Goal: Information Seeking & Learning: Learn about a topic

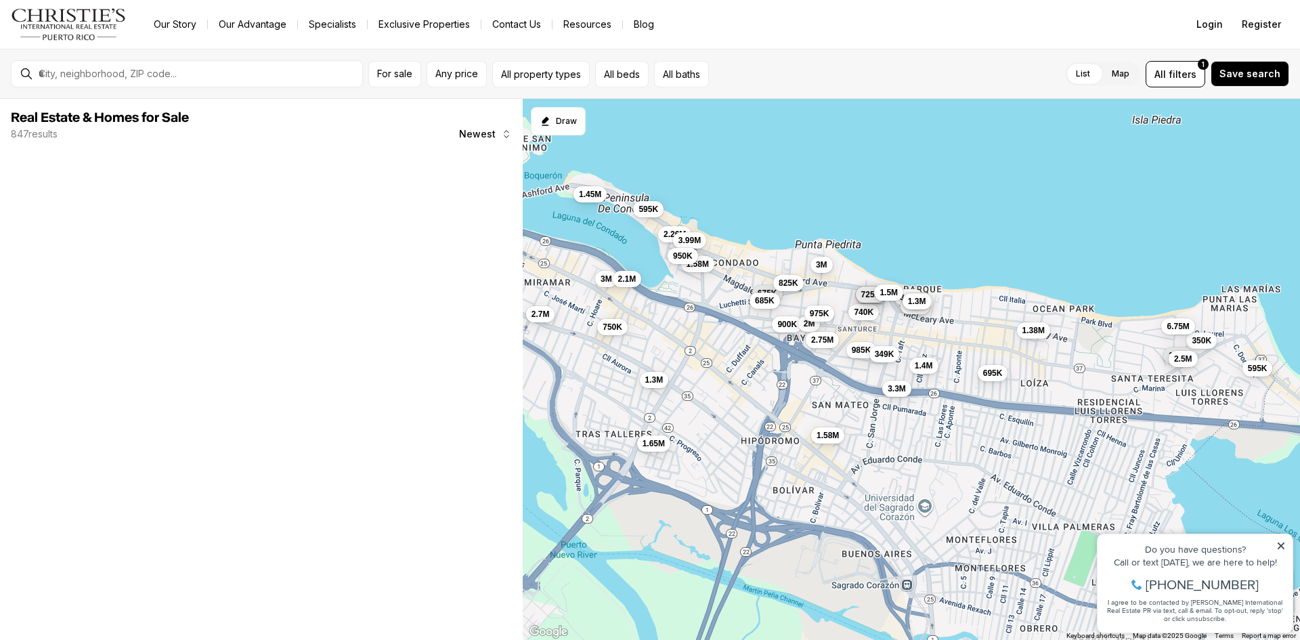
click at [816, 262] on span "3M" at bounding box center [822, 264] width 12 height 11
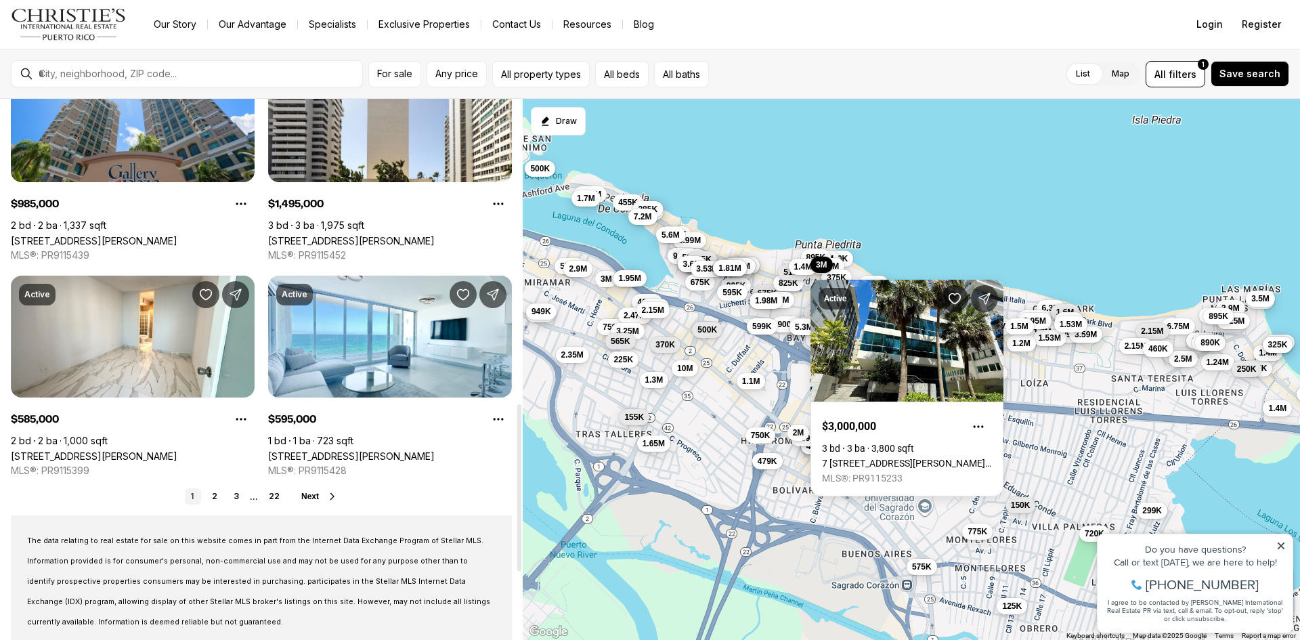
scroll to position [948, 0]
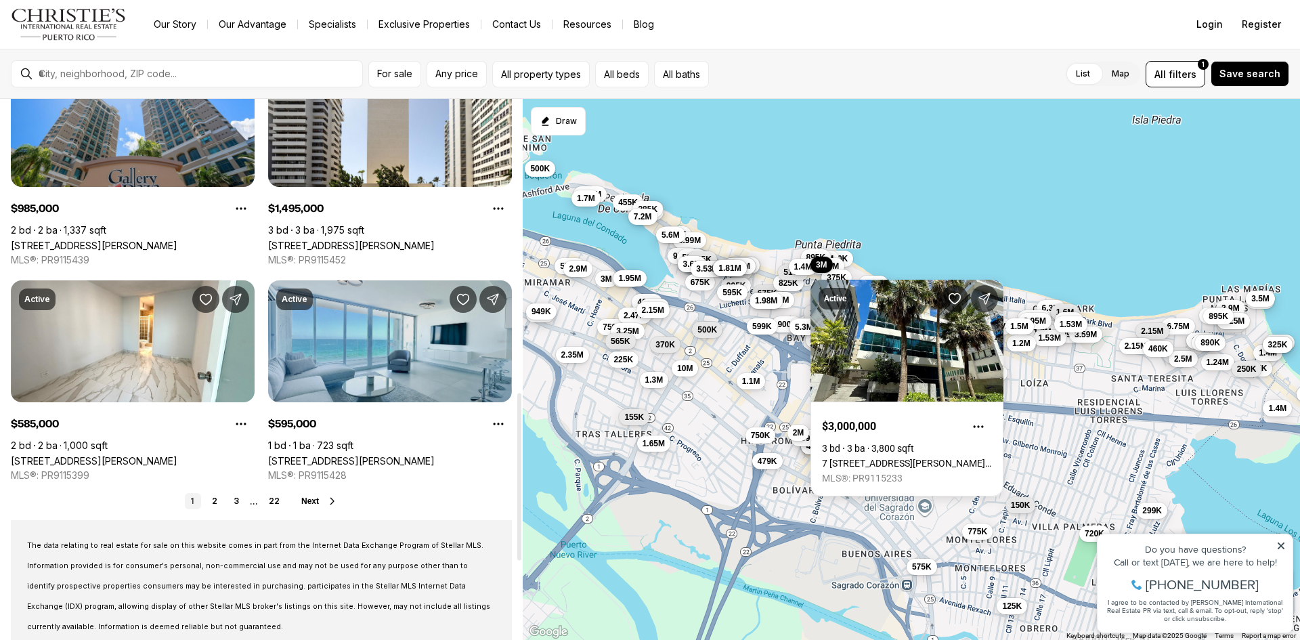
click at [435, 455] on link "[STREET_ADDRESS][PERSON_NAME]" at bounding box center [351, 461] width 166 height 12
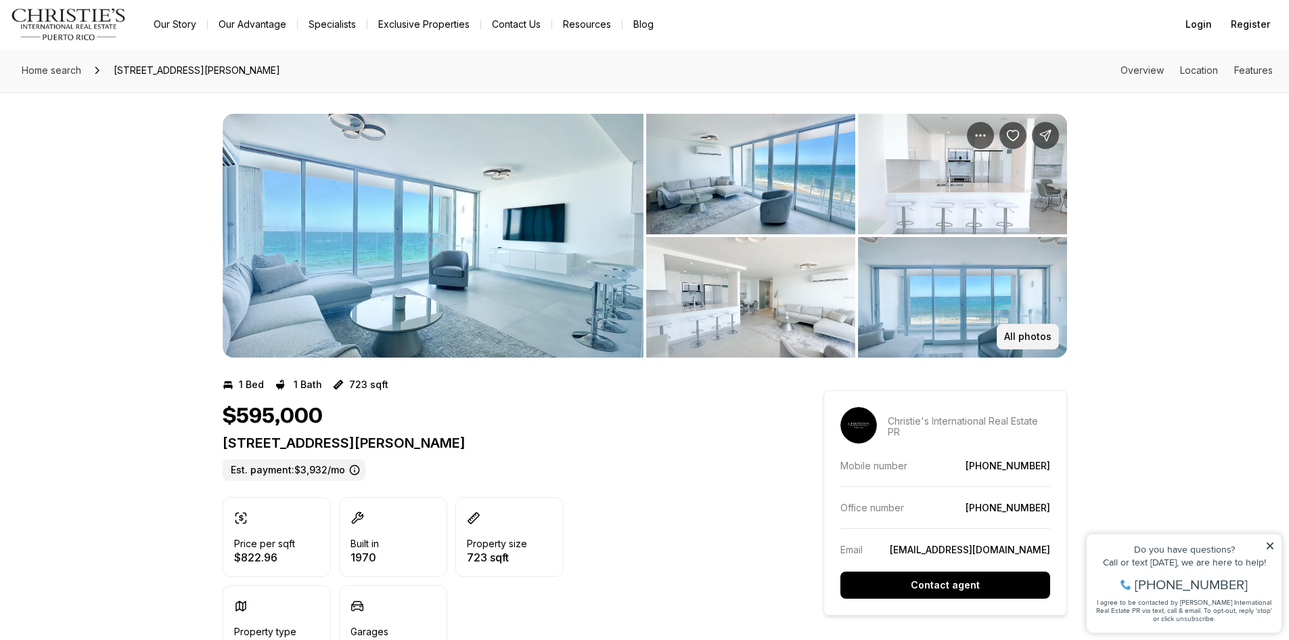
click at [1029, 331] on p "All photos" at bounding box center [1027, 336] width 47 height 11
click at [1026, 337] on p "All photos" at bounding box center [1027, 336] width 47 height 11
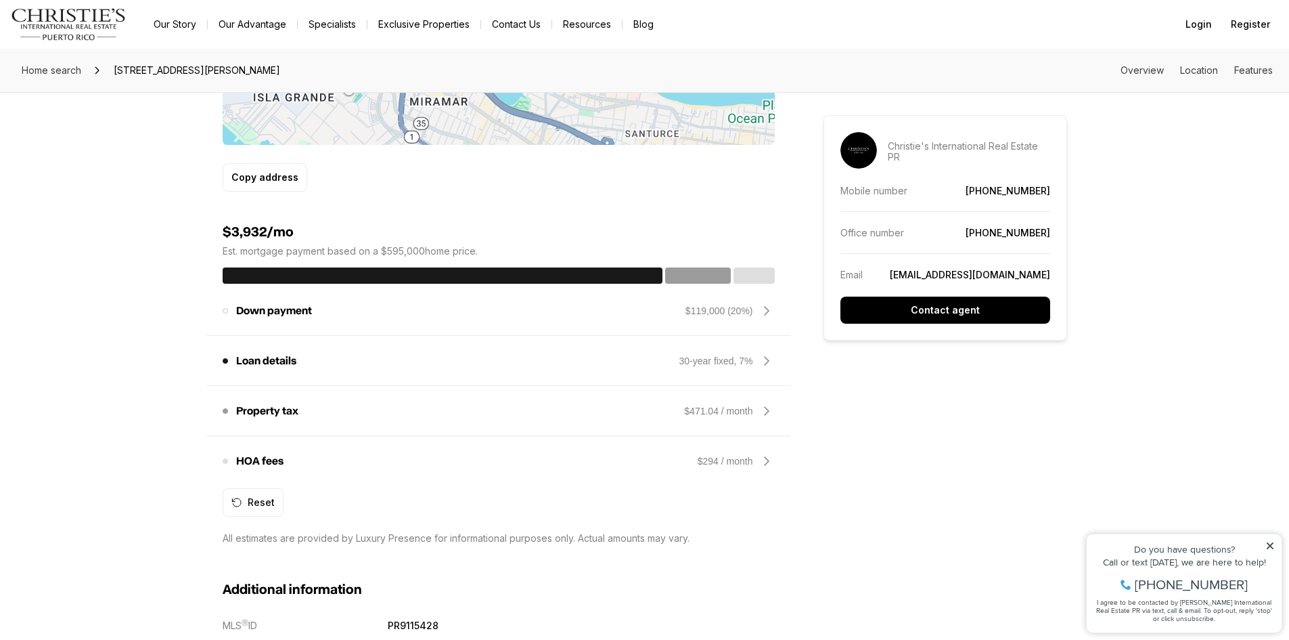
scroll to position [1015, 0]
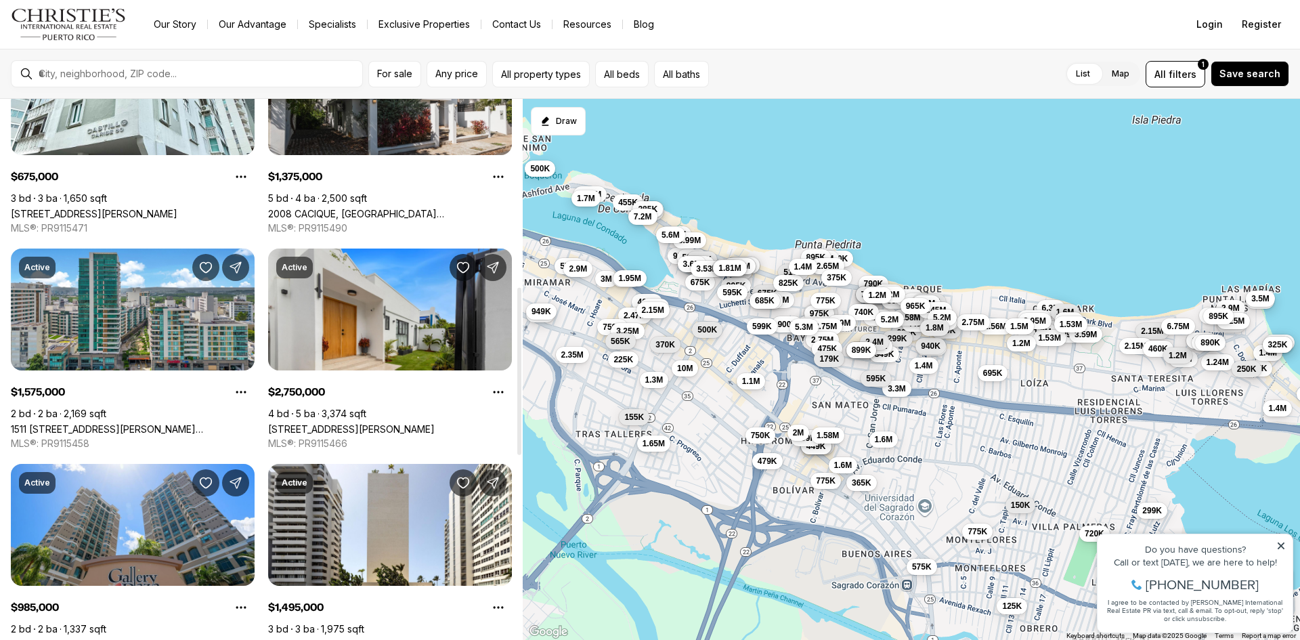
scroll to position [609, 0]
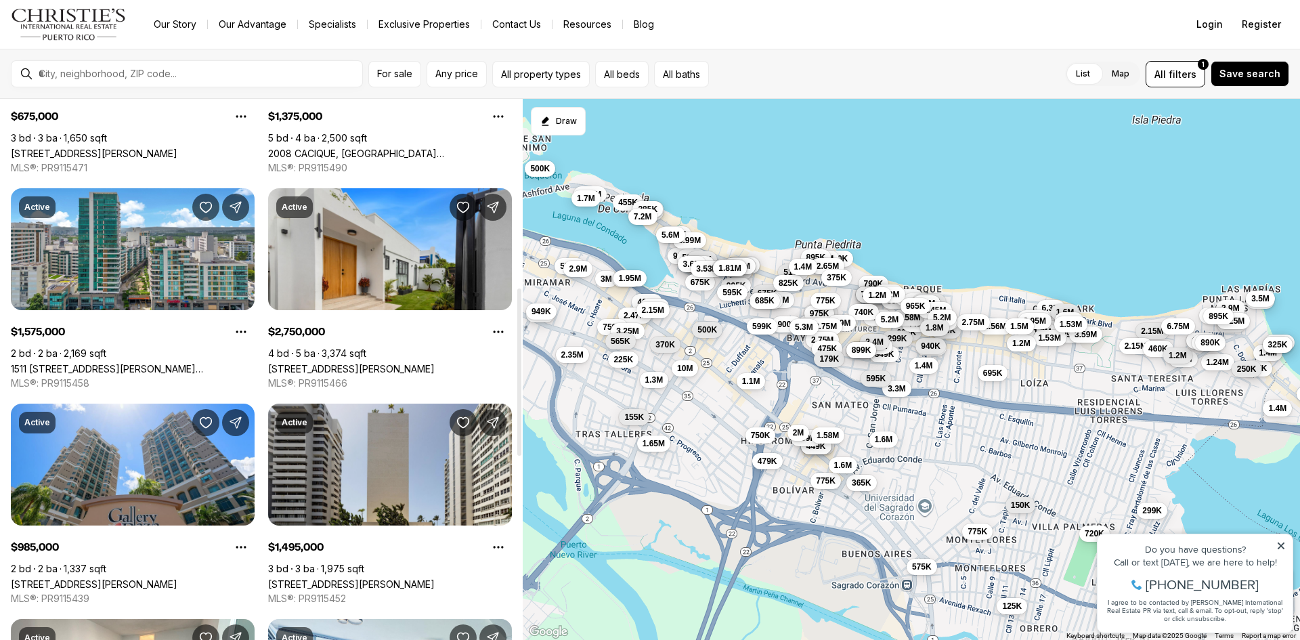
click at [435, 578] on link "[STREET_ADDRESS][PERSON_NAME]" at bounding box center [351, 584] width 166 height 12
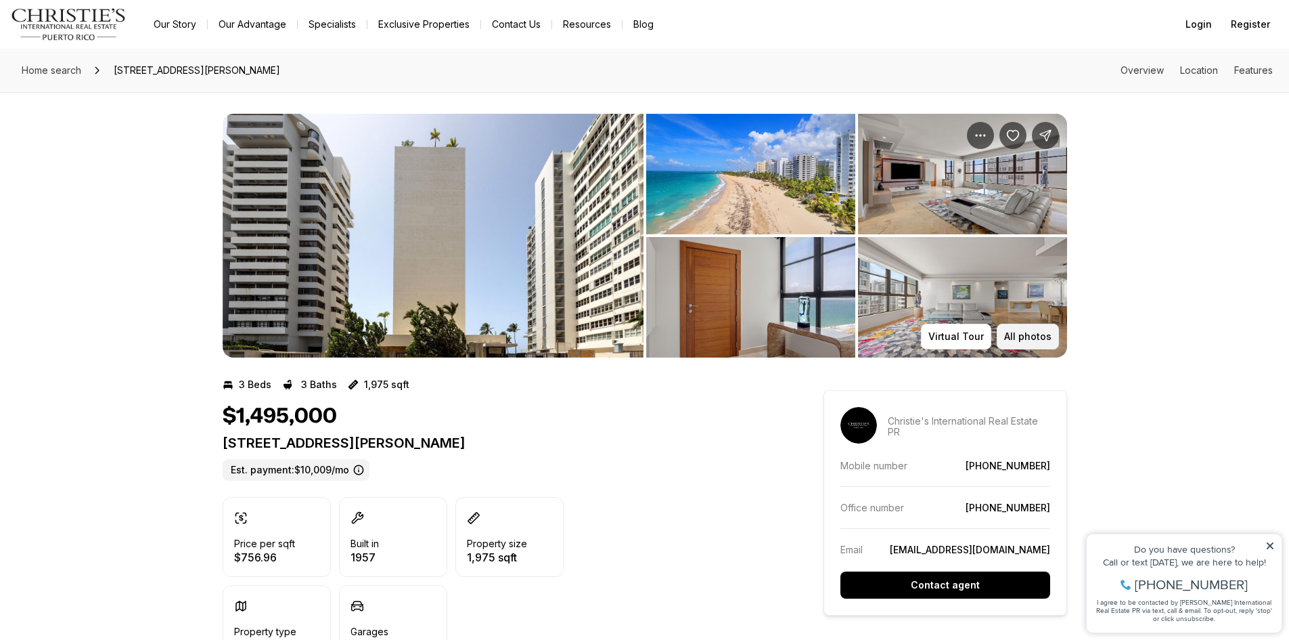
click at [1024, 338] on p "All photos" at bounding box center [1027, 336] width 47 height 11
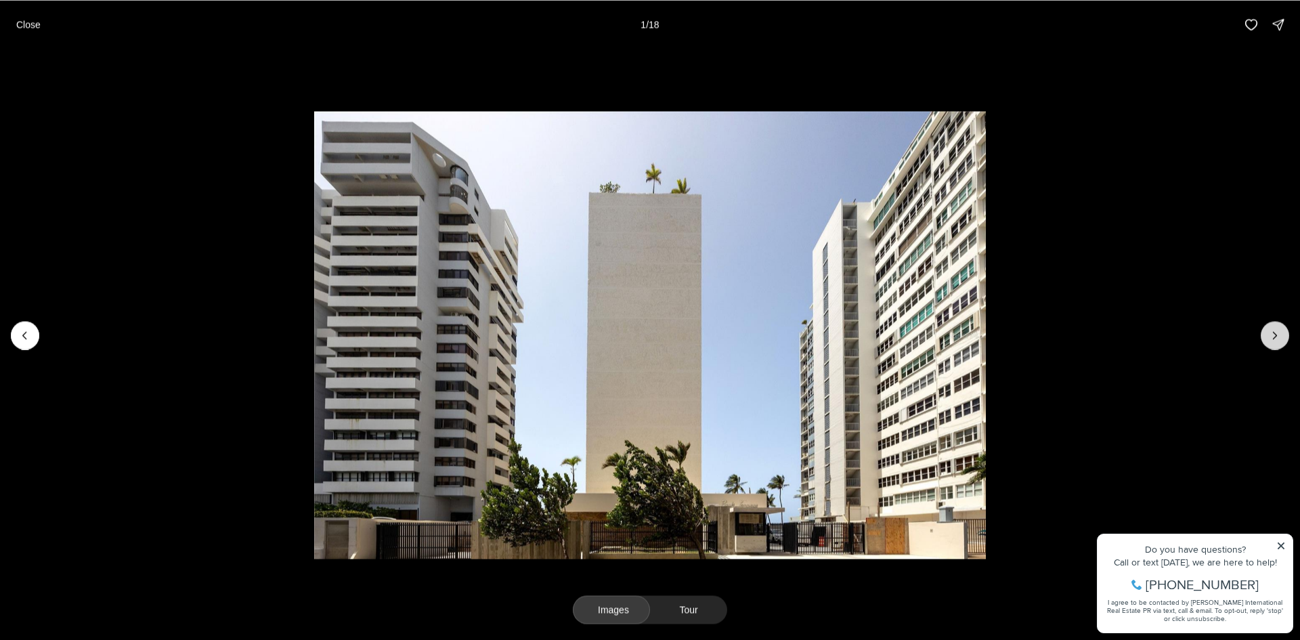
click at [1287, 336] on button "Next slide" at bounding box center [1274, 335] width 28 height 28
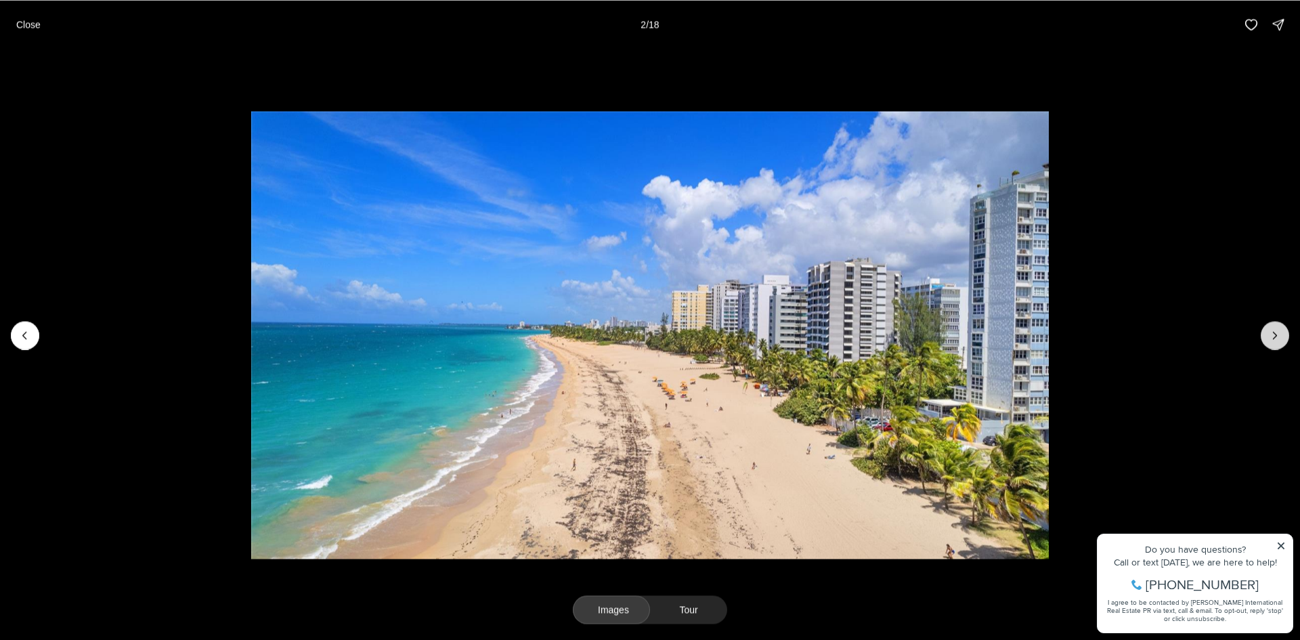
click at [1286, 336] on button "Next slide" at bounding box center [1274, 335] width 28 height 28
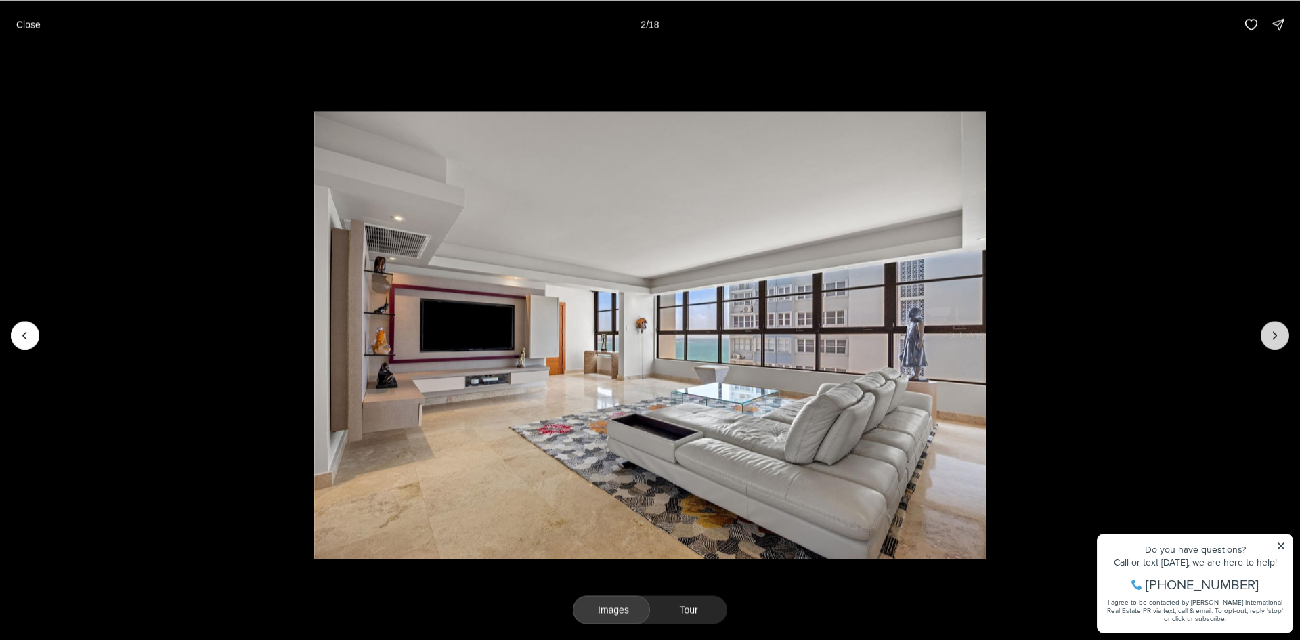
click at [1286, 336] on button "Next slide" at bounding box center [1274, 335] width 28 height 28
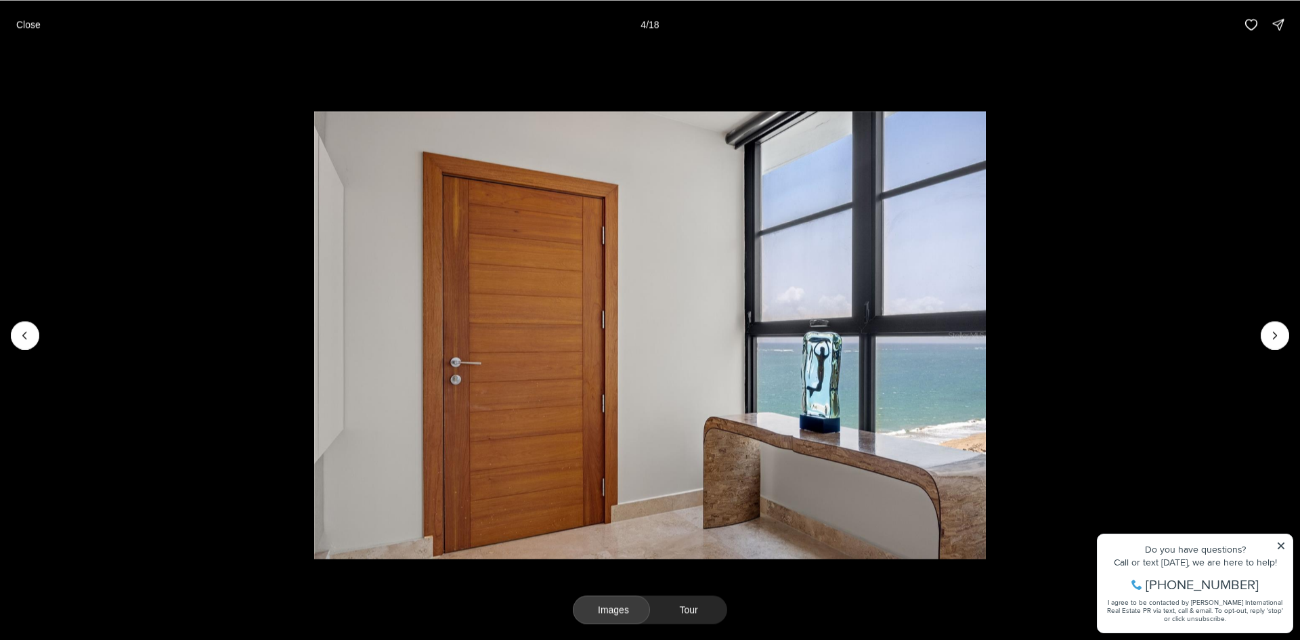
click at [45, 346] on li "4 of 18" at bounding box center [650, 335] width 1300 height 572
click at [53, 340] on li "4 of 18" at bounding box center [650, 335] width 1300 height 572
click at [33, 341] on button "Previous slide" at bounding box center [25, 335] width 28 height 28
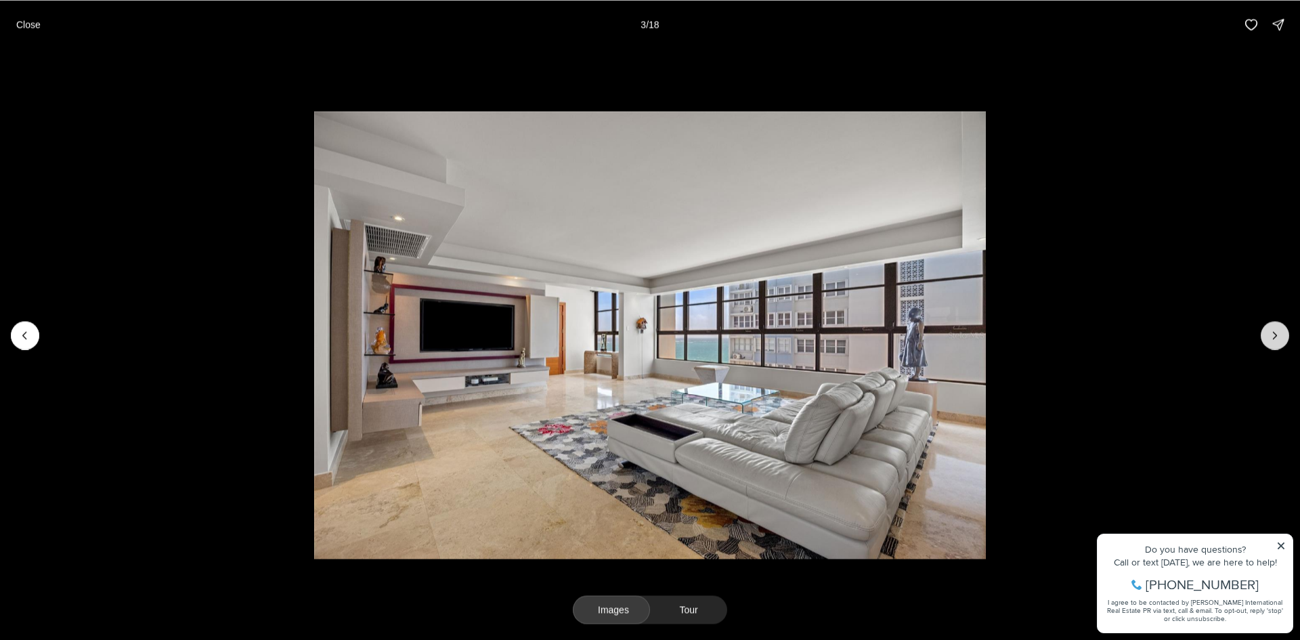
click at [1261, 336] on button "Next slide" at bounding box center [1274, 335] width 28 height 28
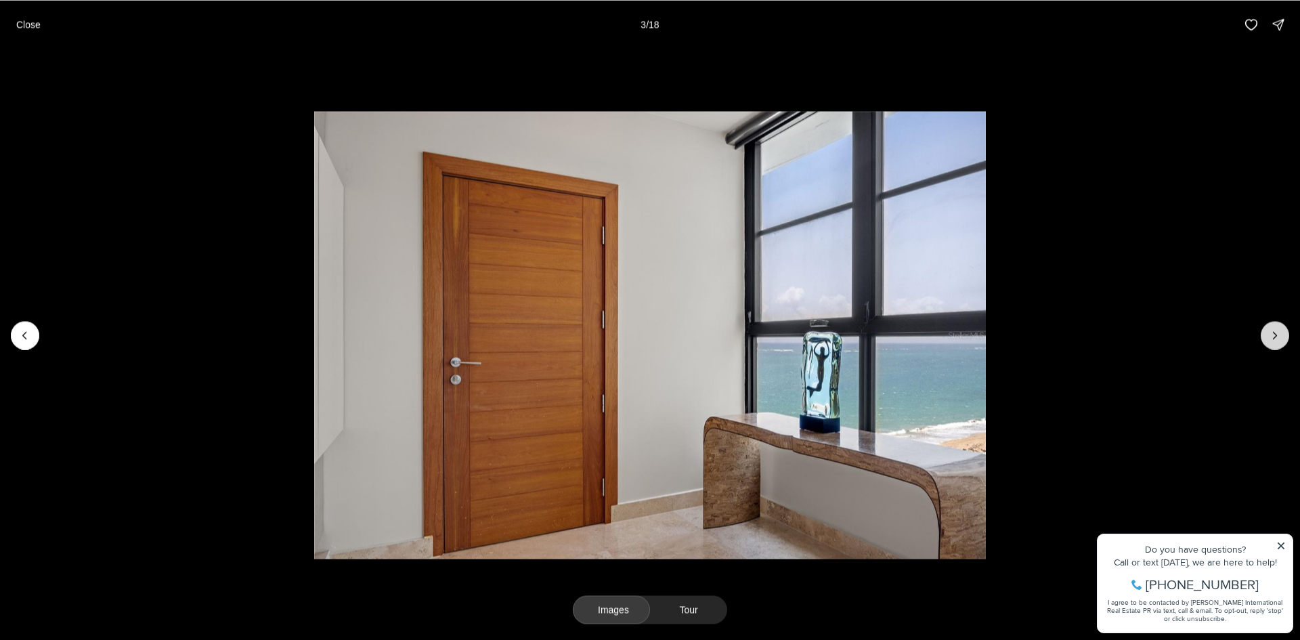
click at [1262, 334] on button "Next slide" at bounding box center [1274, 335] width 28 height 28
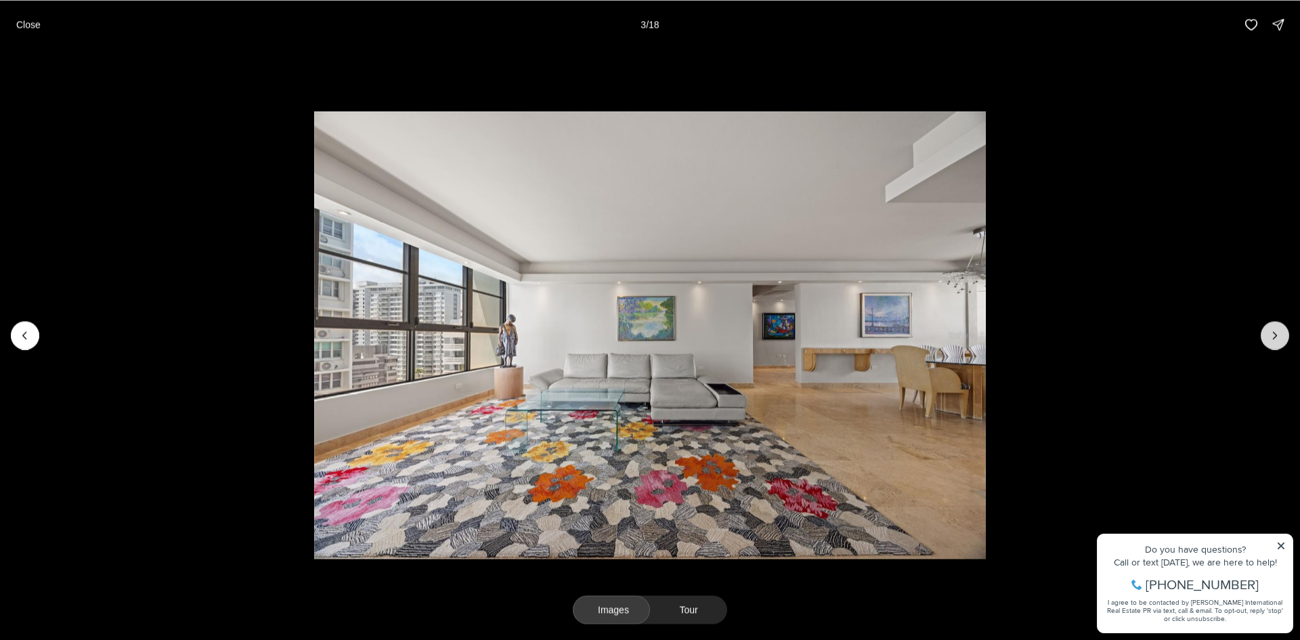
click at [1263, 334] on button "Next slide" at bounding box center [1274, 335] width 28 height 28
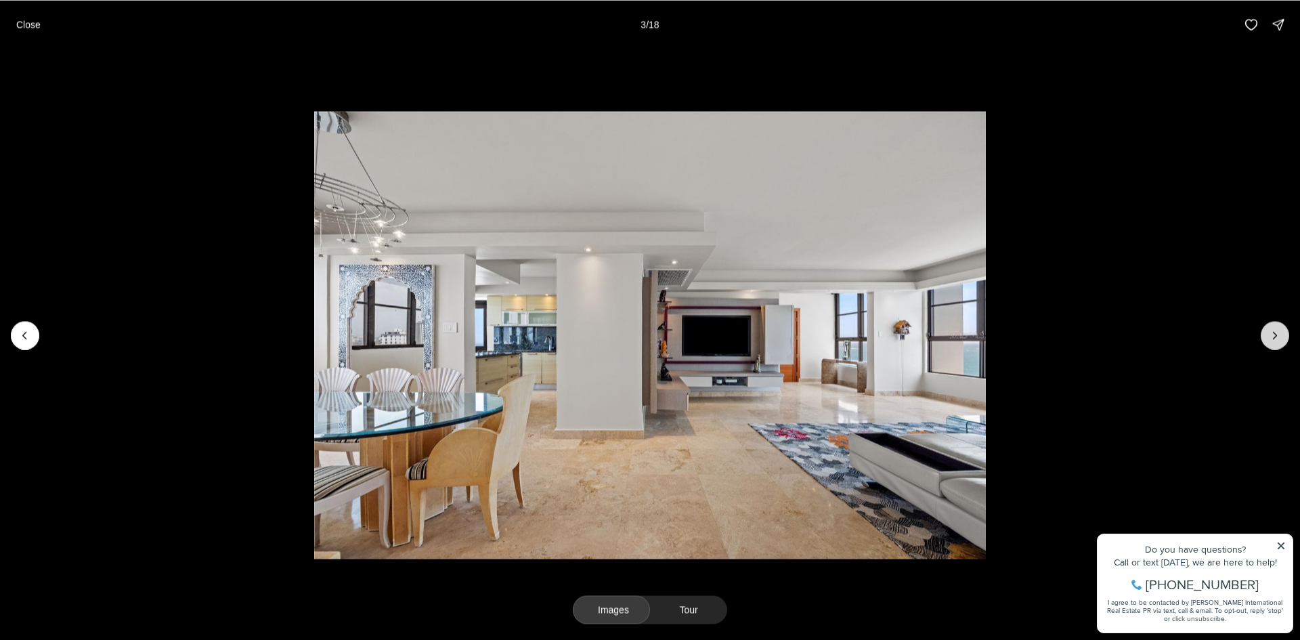
click at [1264, 334] on button "Next slide" at bounding box center [1274, 335] width 28 height 28
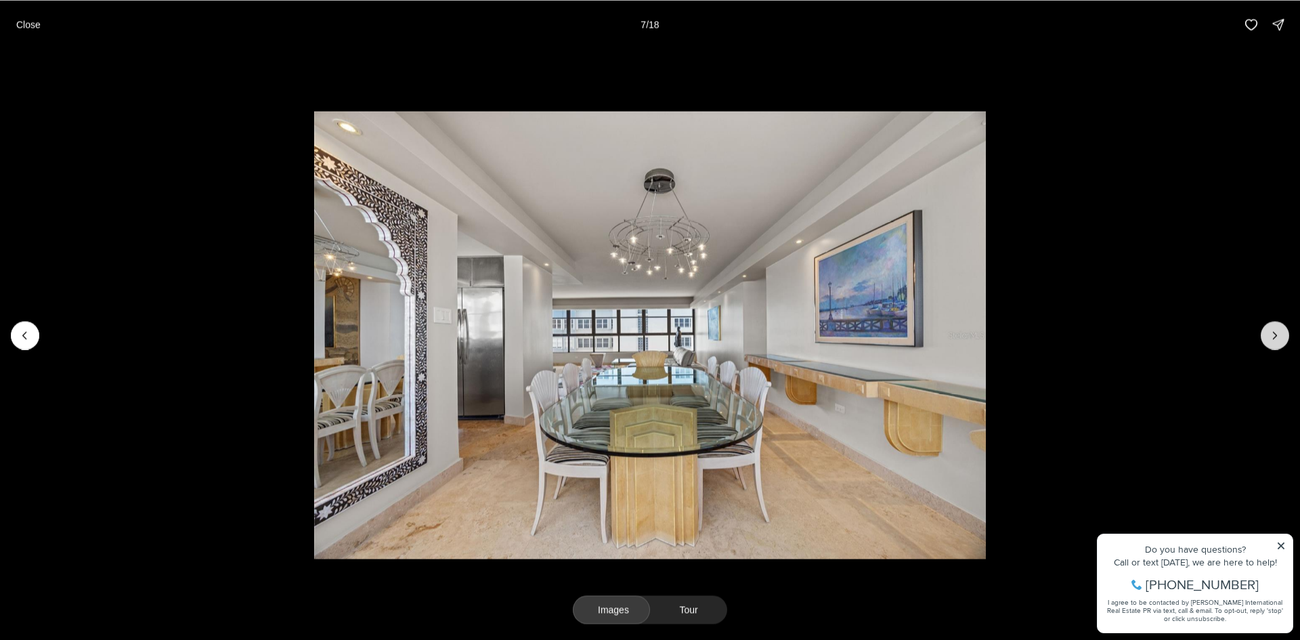
click at [1264, 334] on button "Next slide" at bounding box center [1274, 335] width 28 height 28
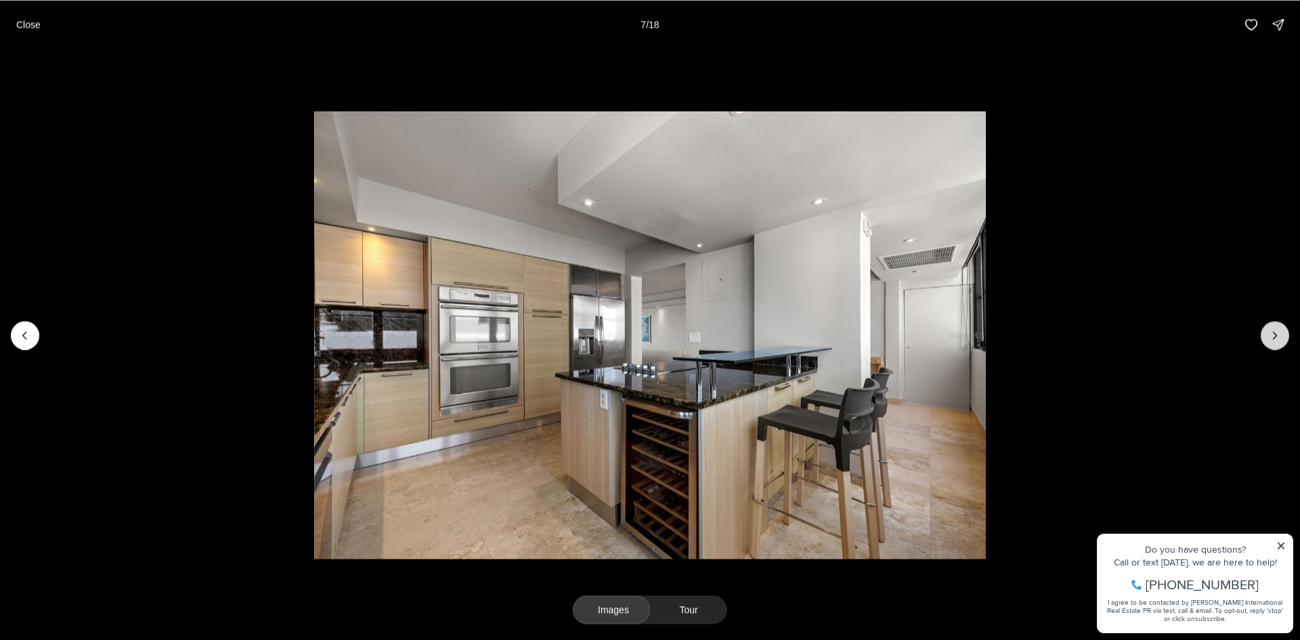
click at [1264, 334] on button "Next slide" at bounding box center [1274, 335] width 28 height 28
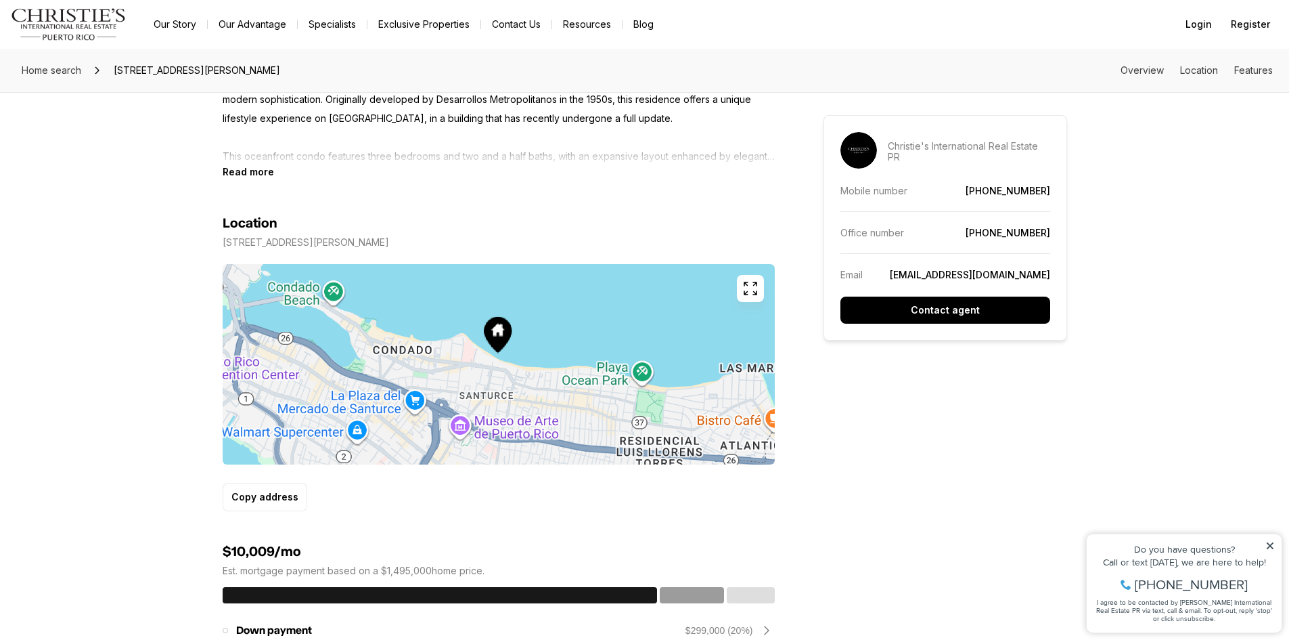
scroll to position [1015, 0]
